Goal: Task Accomplishment & Management: Manage account settings

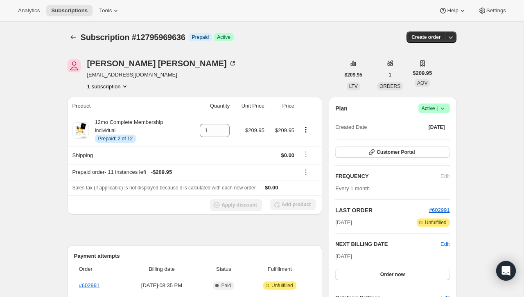
click at [76, 34] on icon "Subscriptions" at bounding box center [73, 37] width 8 height 8
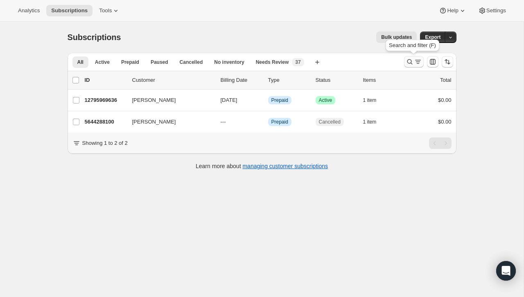
click at [412, 65] on icon "Search and filter results" at bounding box center [409, 62] width 8 height 8
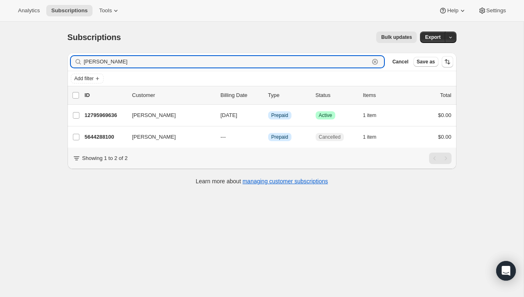
click at [378, 62] on icon "button" at bounding box center [375, 62] width 8 height 8
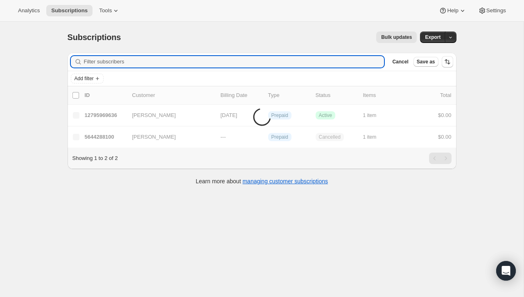
paste input "vangrootheestsarah@gmail.com"
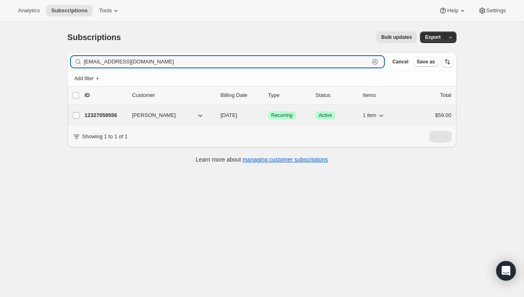
type input "vangrootheestsarah@gmail.com"
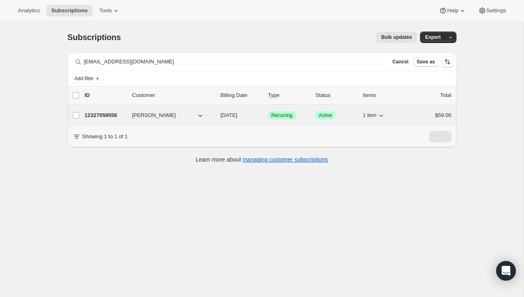
click at [412, 113] on div "$59.00" at bounding box center [430, 115] width 41 height 8
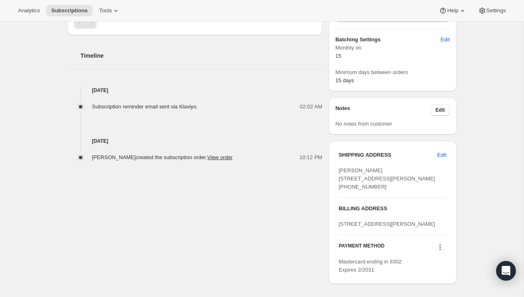
scroll to position [257, 0]
click at [442, 154] on span "Edit" at bounding box center [441, 156] width 9 height 8
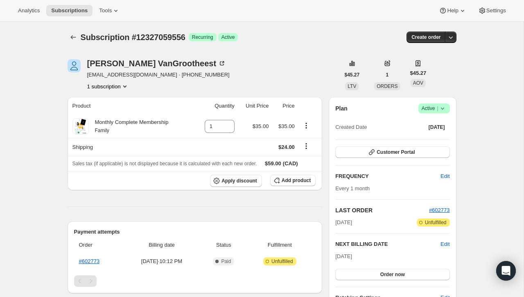
select select "Canada"
select select "MB"
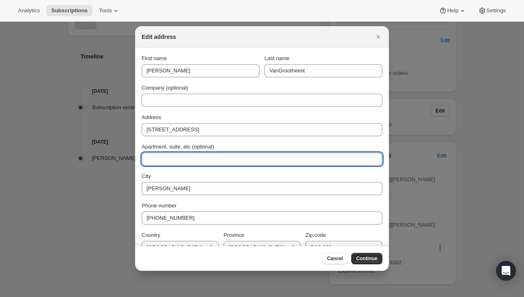
click at [157, 160] on input "Apartment, suite, etc (optional)" at bounding box center [262, 159] width 241 height 13
type input "Box 1269"
click at [362, 264] on button "Continue" at bounding box center [366, 258] width 31 height 11
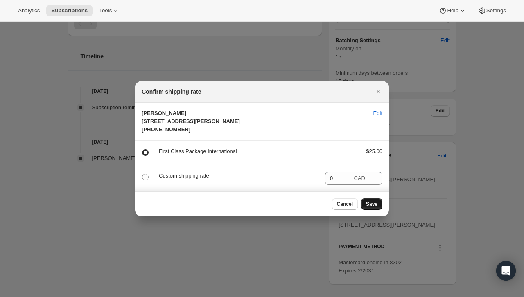
click at [370, 207] on span "Save" at bounding box center [371, 204] width 11 height 7
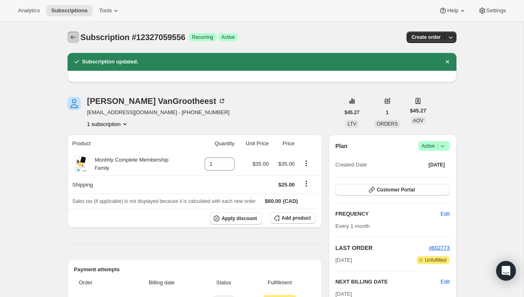
click at [71, 37] on icon "Subscriptions" at bounding box center [72, 37] width 5 height 4
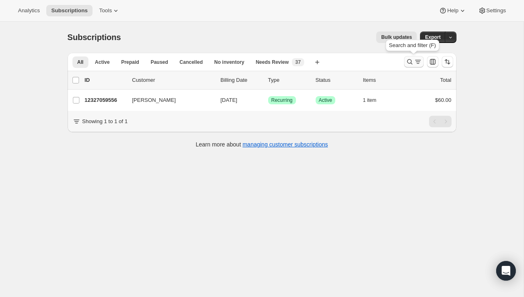
click at [410, 63] on icon "Search and filter results" at bounding box center [409, 62] width 8 height 8
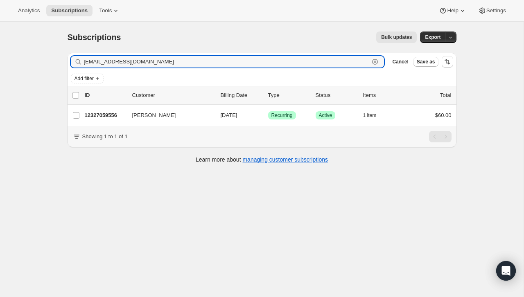
click at [374, 61] on icon "button" at bounding box center [375, 62] width 8 height 8
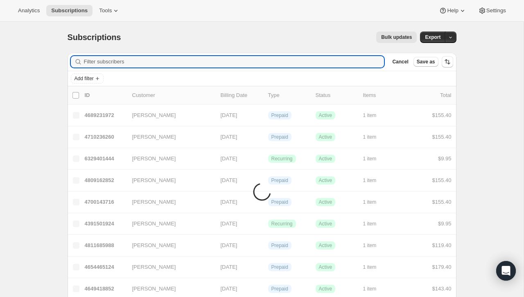
paste input "melissakieran@gmail.com"
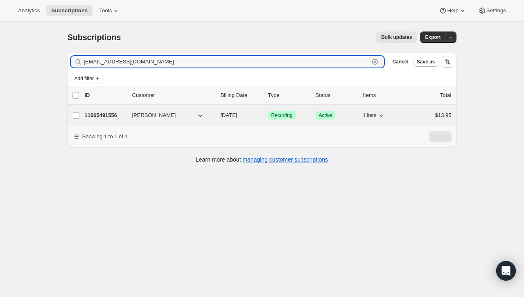
type input "melissakieran@gmail.com"
click at [407, 114] on div "11065491556 Melissa Kieran 08/15/2025 Success Recurring Success Active 1 item $…" at bounding box center [268, 115] width 367 height 11
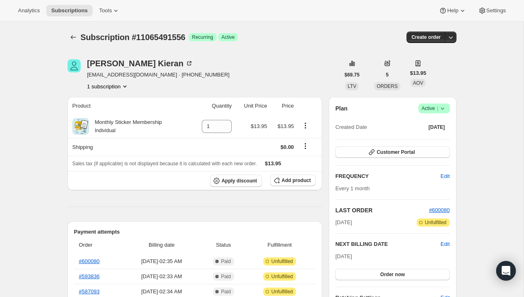
click at [441, 111] on icon at bounding box center [442, 108] width 8 height 8
click at [431, 143] on button "Cancel subscription" at bounding box center [431, 138] width 51 height 13
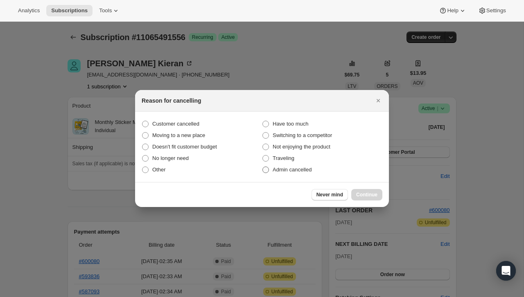
click at [320, 167] on label "Admin cancelled" at bounding box center [322, 169] width 120 height 11
click at [263, 167] on input "Admin cancelled" at bounding box center [262, 167] width 0 height 0
radio input "true"
click at [365, 191] on button "Continue" at bounding box center [366, 194] width 31 height 11
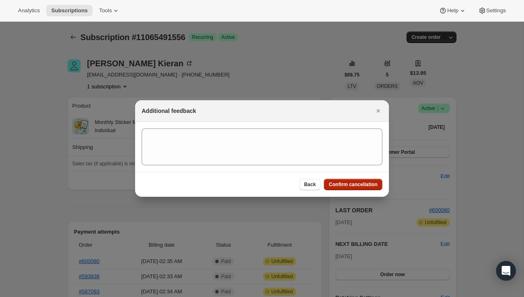
click at [364, 182] on span "Confirm cancellation" at bounding box center [353, 184] width 49 height 7
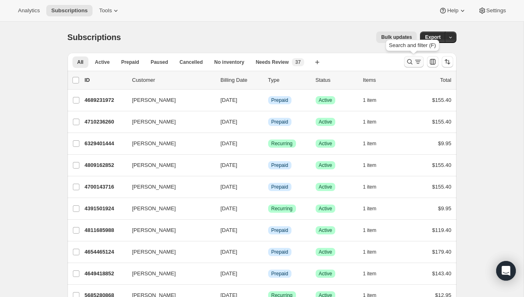
click at [412, 64] on icon "Search and filter results" at bounding box center [409, 62] width 8 height 8
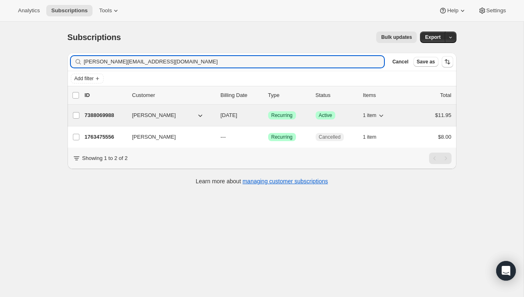
type input "[PERSON_NAME][EMAIL_ADDRESS][DOMAIN_NAME]"
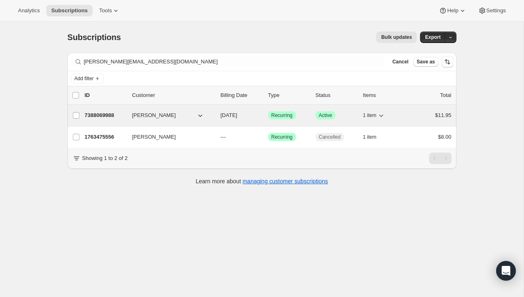
click at [407, 117] on div "7388069988 [PERSON_NAME] [DATE] Success Recurring Success Active 1 item $11.95" at bounding box center [268, 115] width 367 height 11
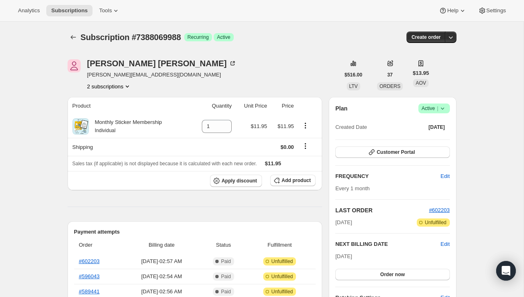
click at [446, 104] on span "Success Active |" at bounding box center [434, 109] width 32 height 10
click at [437, 138] on span "Cancel subscription" at bounding box center [431, 138] width 46 height 6
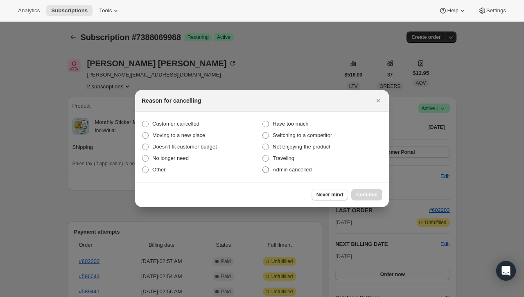
click at [303, 172] on span "Admin cancelled" at bounding box center [292, 170] width 39 height 6
click at [263, 167] on input "Admin cancelled" at bounding box center [262, 167] width 0 height 0
radio input "true"
click at [369, 191] on button "Continue" at bounding box center [366, 194] width 31 height 11
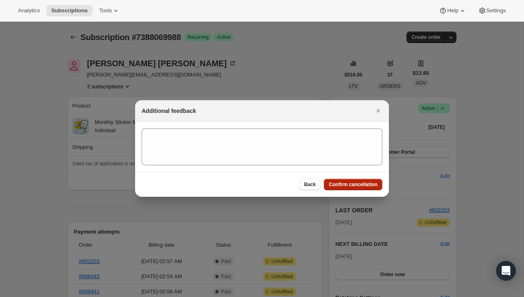
click at [369, 185] on span "Confirm cancellation" at bounding box center [353, 184] width 49 height 7
